Goal: Task Accomplishment & Management: Use online tool/utility

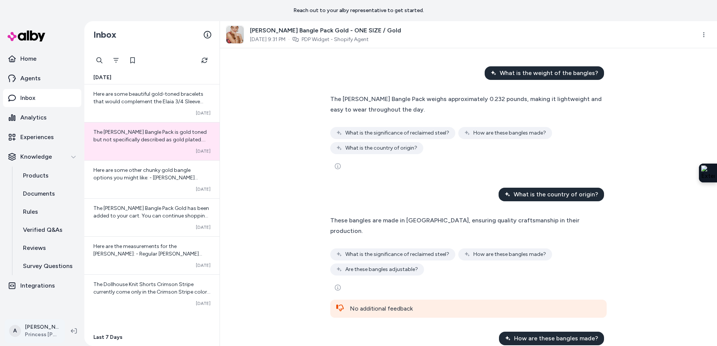
click at [48, 329] on html "Reach out to your alby representative to get started. Home Agents Inbox Analyti…" at bounding box center [358, 173] width 717 height 346
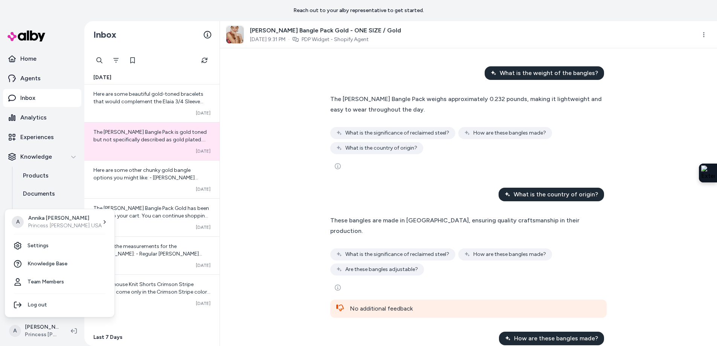
click at [143, 323] on html "Reach out to your alby representative to get started. Home Agents Inbox Analyti…" at bounding box center [358, 173] width 717 height 346
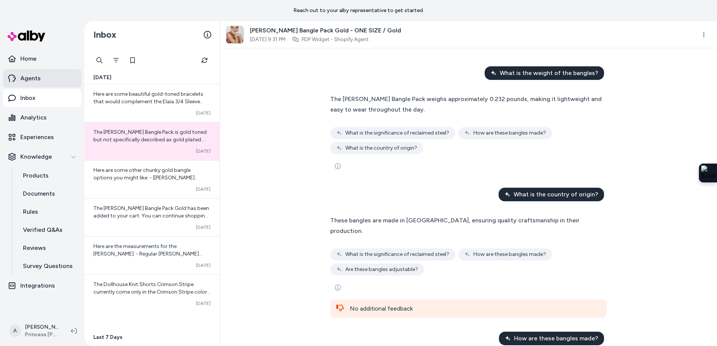
click at [43, 73] on link "Agents" at bounding box center [42, 78] width 78 height 18
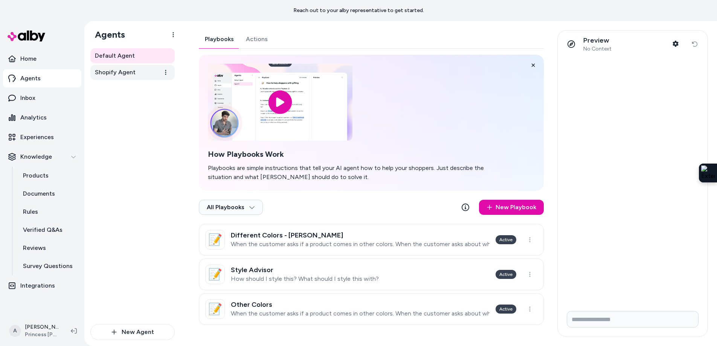
click at [131, 76] on span "Shopify Agent" at bounding box center [115, 72] width 41 height 9
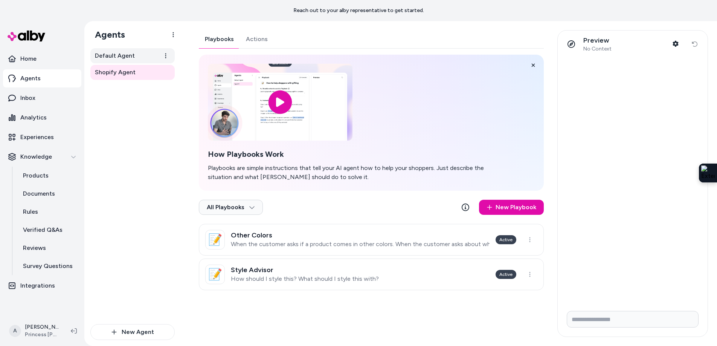
click at [119, 58] on span "Default Agent" at bounding box center [115, 55] width 40 height 9
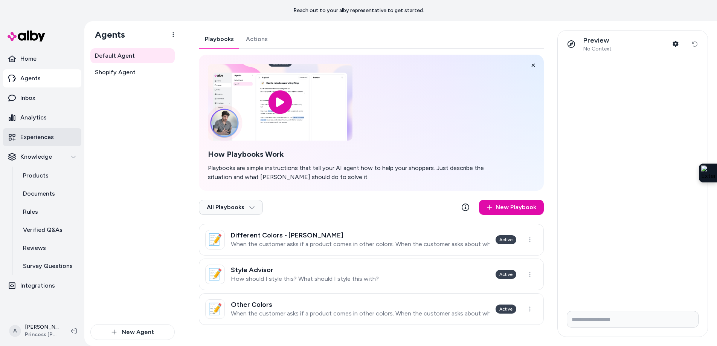
click at [50, 142] on link "Experiences" at bounding box center [42, 137] width 78 height 18
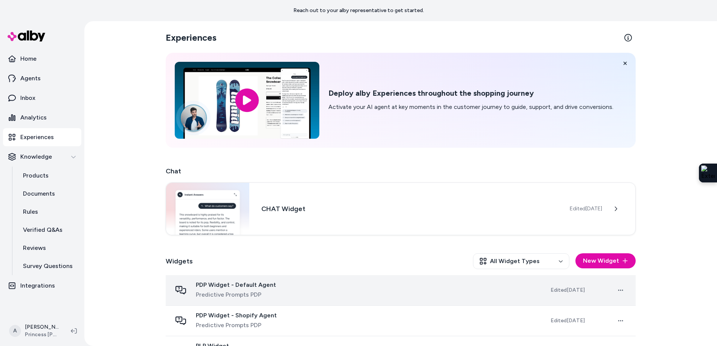
scroll to position [26, 0]
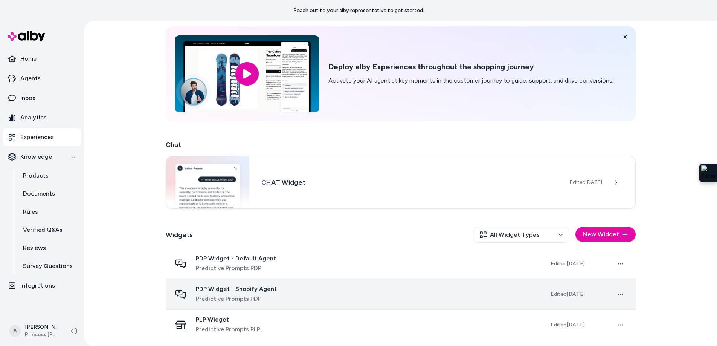
click at [231, 283] on td "PDP Widget - Shopify Agent Predictive Prompts PDP" at bounding box center [355, 294] width 379 height 31
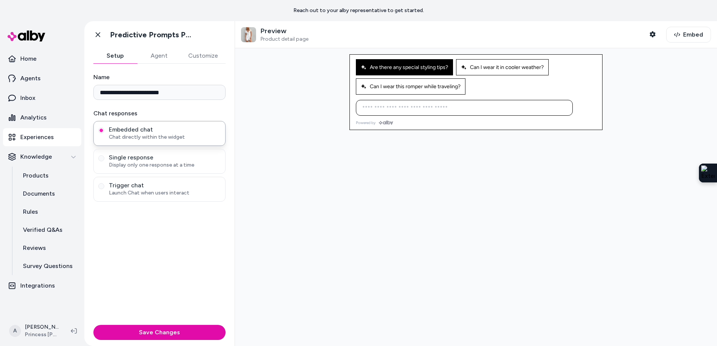
click at [429, 67] on span "Are there any special styling tips?" at bounding box center [404, 67] width 87 height 6
type input "**********"
